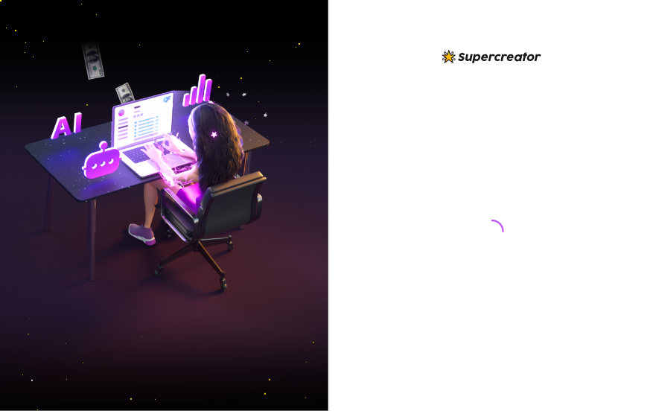
click at [414, 176] on html at bounding box center [328, 205] width 656 height 411
drag, startPoint x: 411, startPoint y: 189, endPoint x: 430, endPoint y: 215, distance: 33.1
click at [430, 215] on div at bounding box center [493, 218] width 329 height 340
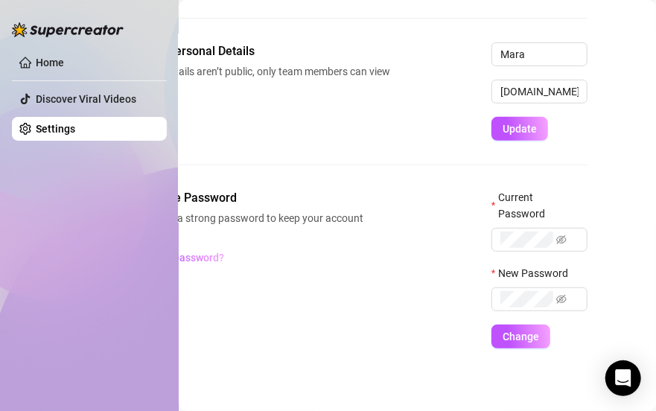
scroll to position [161, 119]
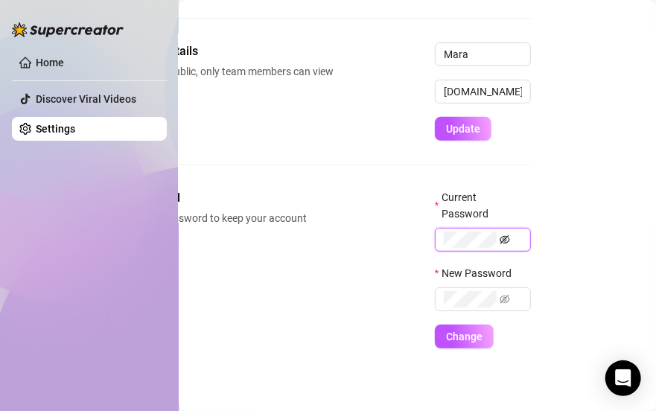
click at [501, 235] on icon "eye-invisible" at bounding box center [506, 239] width 10 height 9
click at [435, 325] on button "Change" at bounding box center [464, 337] width 59 height 24
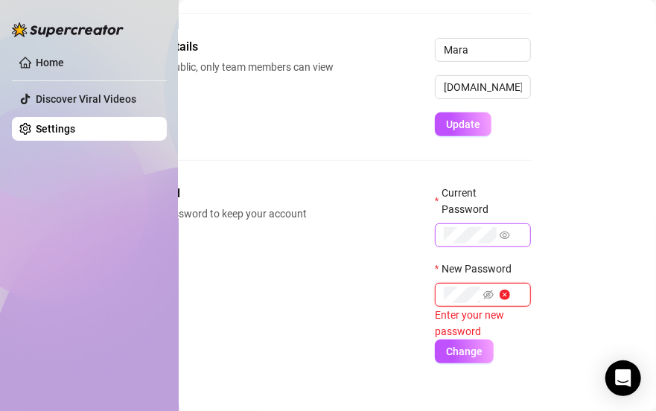
scroll to position [0, 0]
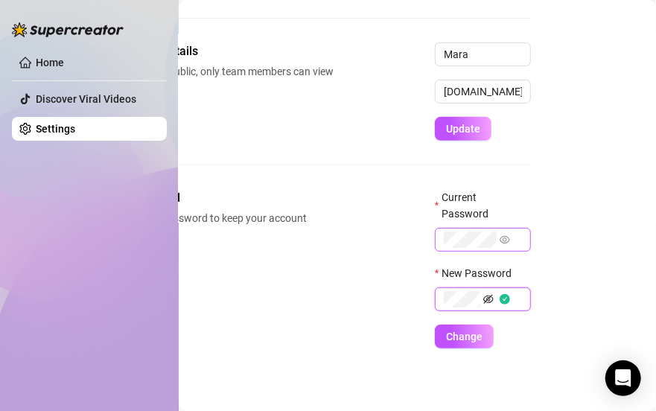
click at [484, 305] on icon "eye-invisible" at bounding box center [489, 299] width 10 height 10
click at [448, 339] on button "Change" at bounding box center [464, 337] width 59 height 24
click at [449, 340] on button "Change" at bounding box center [464, 337] width 59 height 24
click at [446, 340] on button "Change" at bounding box center [464, 337] width 59 height 24
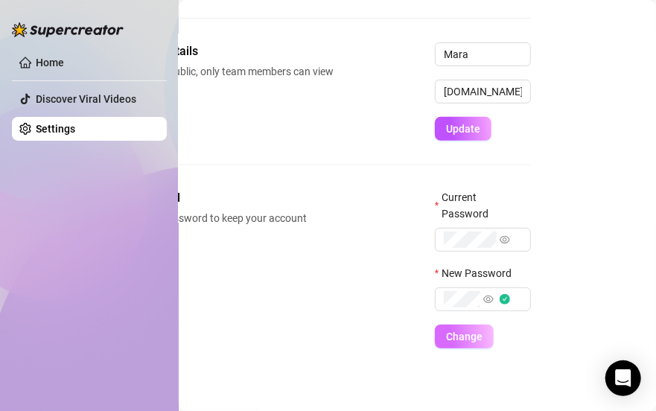
click at [449, 343] on span "Change" at bounding box center [464, 337] width 37 height 12
click at [540, 170] on div "Settings My Account Notifications and Reports Profile image Your profile isn’t …" at bounding box center [418, 205] width 478 height 411
click at [452, 335] on form "Current Password New Password Change" at bounding box center [483, 268] width 96 height 159
click at [452, 339] on button "Change" at bounding box center [464, 337] width 59 height 24
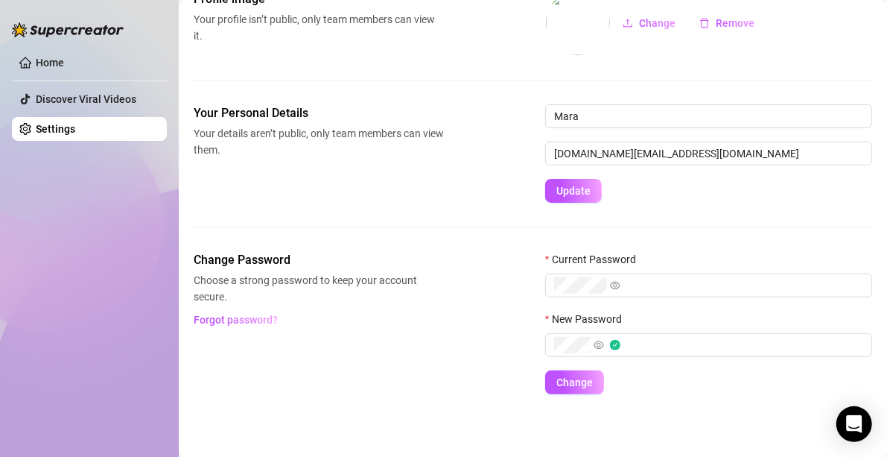
scroll to position [94, 0]
click at [566, 383] on span "Change" at bounding box center [575, 383] width 37 height 12
click at [576, 382] on span "Change" at bounding box center [575, 383] width 37 height 12
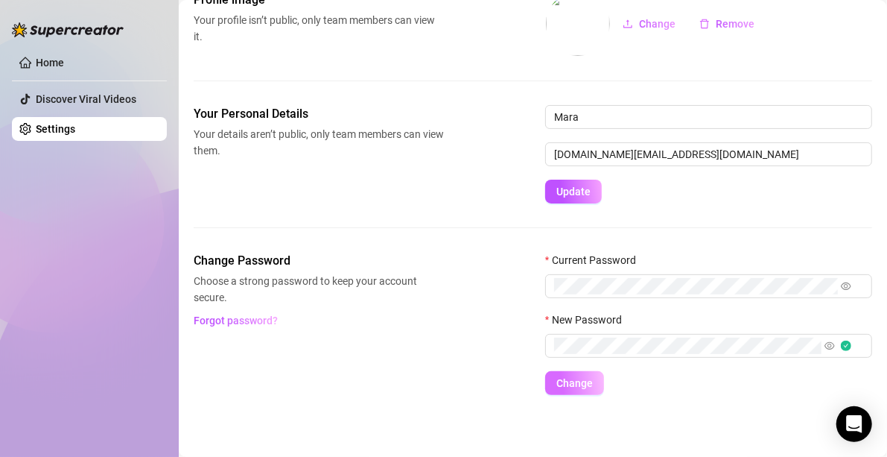
click at [576, 382] on span "Change" at bounding box center [575, 383] width 37 height 12
click at [384, 325] on div "Change Password Choose a strong password to keep your account secure. Forgot pa…" at bounding box center [319, 292] width 250 height 80
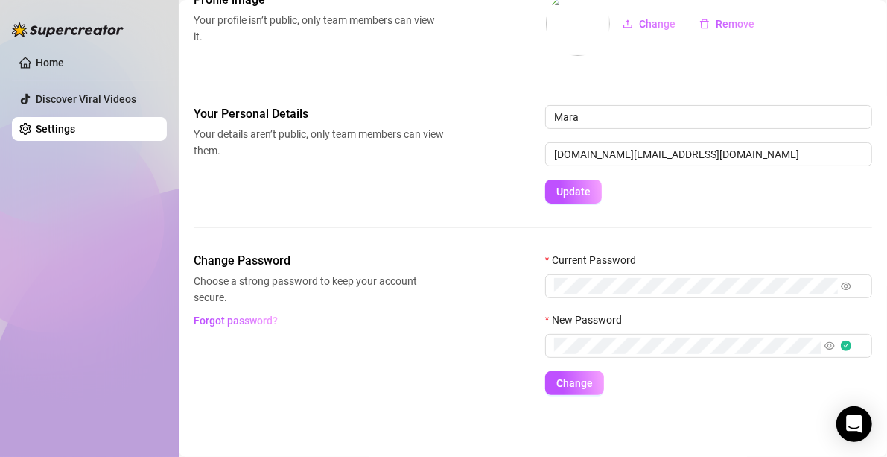
click at [409, 332] on div "Change Password Choose a strong password to keep your account secure. Forgot pa…" at bounding box center [533, 323] width 679 height 143
drag, startPoint x: 417, startPoint y: 337, endPoint x: 445, endPoint y: 334, distance: 27.7
click at [445, 334] on div "Change Password Choose a strong password to keep your account secure. Forgot pa…" at bounding box center [533, 323] width 679 height 143
drag, startPoint x: 447, startPoint y: 454, endPoint x: 455, endPoint y: 225, distance: 228.9
click at [455, 225] on div "Your Personal Details Your details aren’t public, only team members can view th…" at bounding box center [533, 178] width 679 height 147
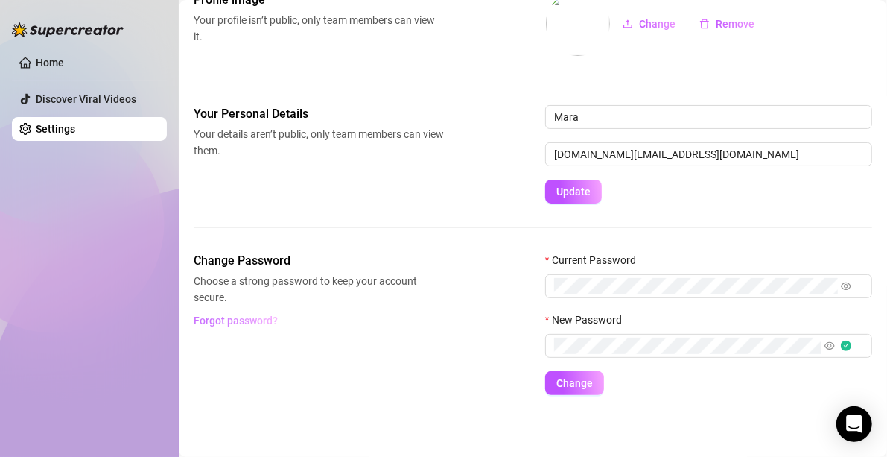
click at [239, 320] on span "Forgot password?" at bounding box center [236, 320] width 84 height 12
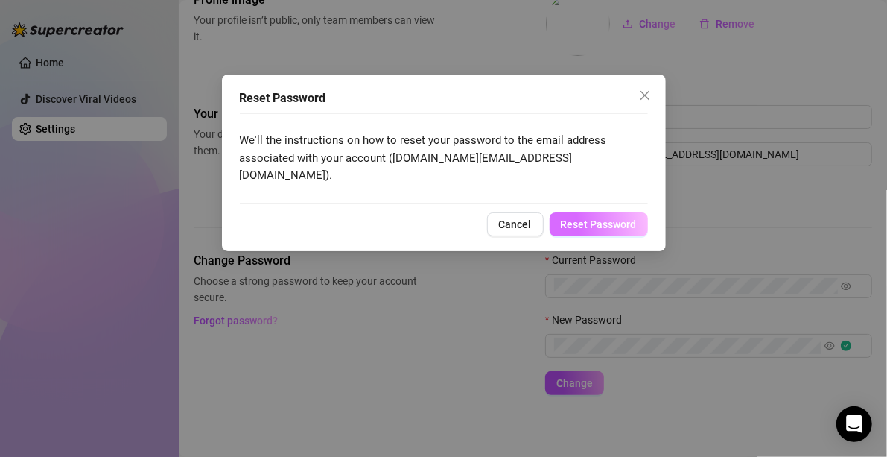
click at [571, 212] on button "Reset Password" at bounding box center [599, 224] width 98 height 24
